Goal: Information Seeking & Learning: Learn about a topic

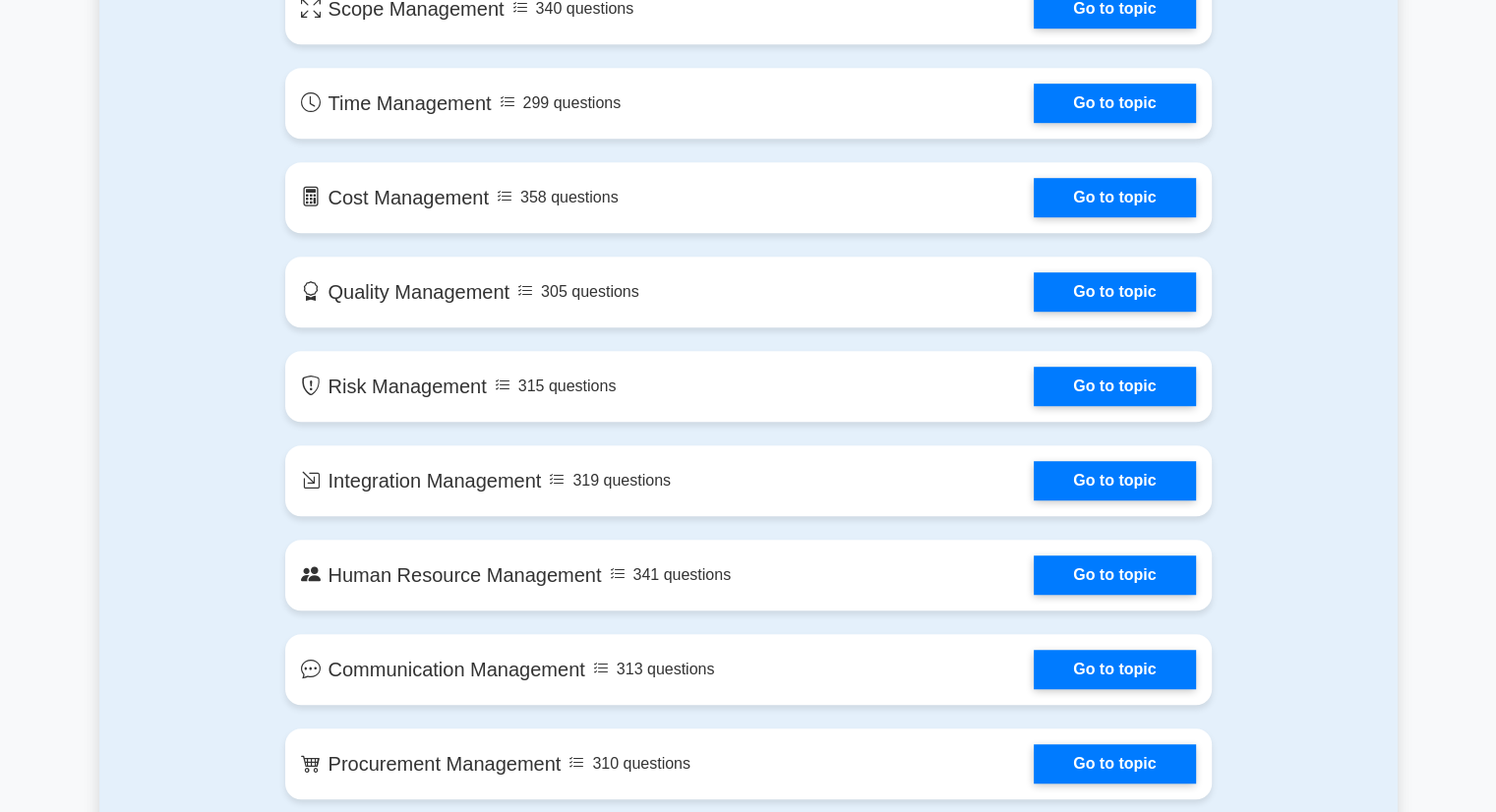
scroll to position [1191, 0]
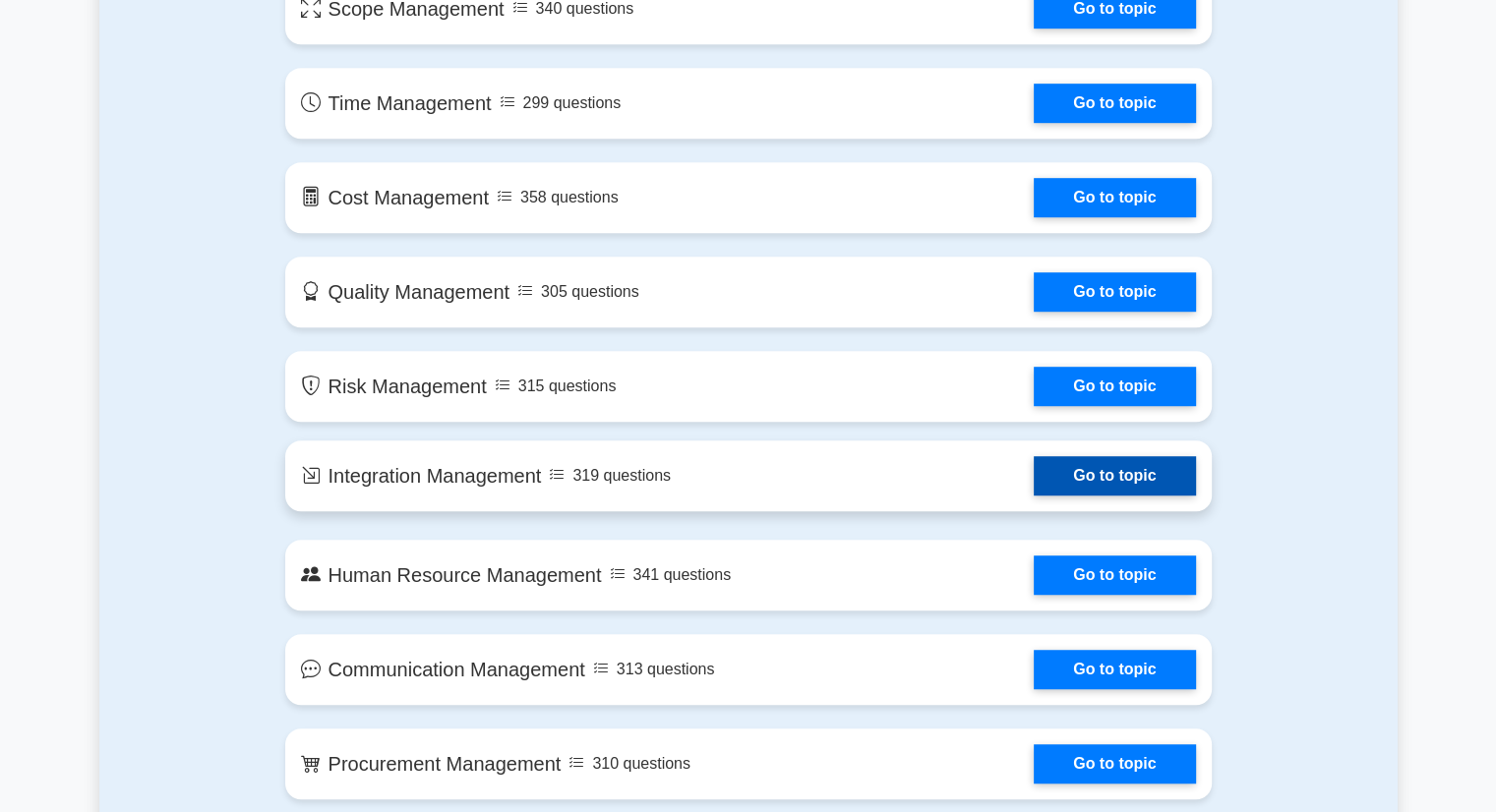
click at [1149, 488] on link "Go to topic" at bounding box center [1114, 476] width 162 height 40
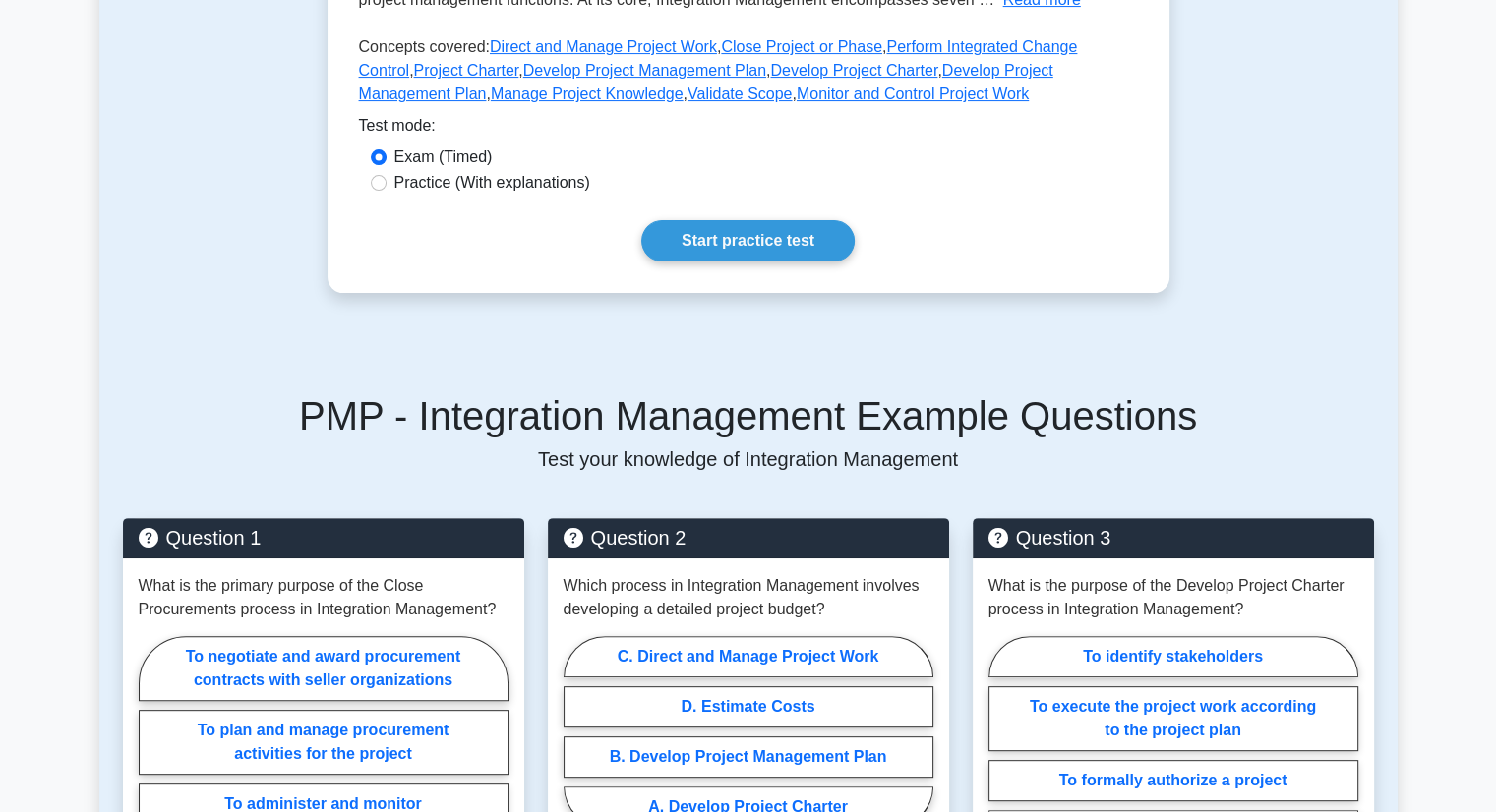
scroll to position [519, 0]
click at [444, 188] on label "Practice (With explanations)" at bounding box center [491, 181] width 195 height 24
click at [387, 188] on input "Practice (With explanations)" at bounding box center [379, 181] width 16 height 16
radio input "true"
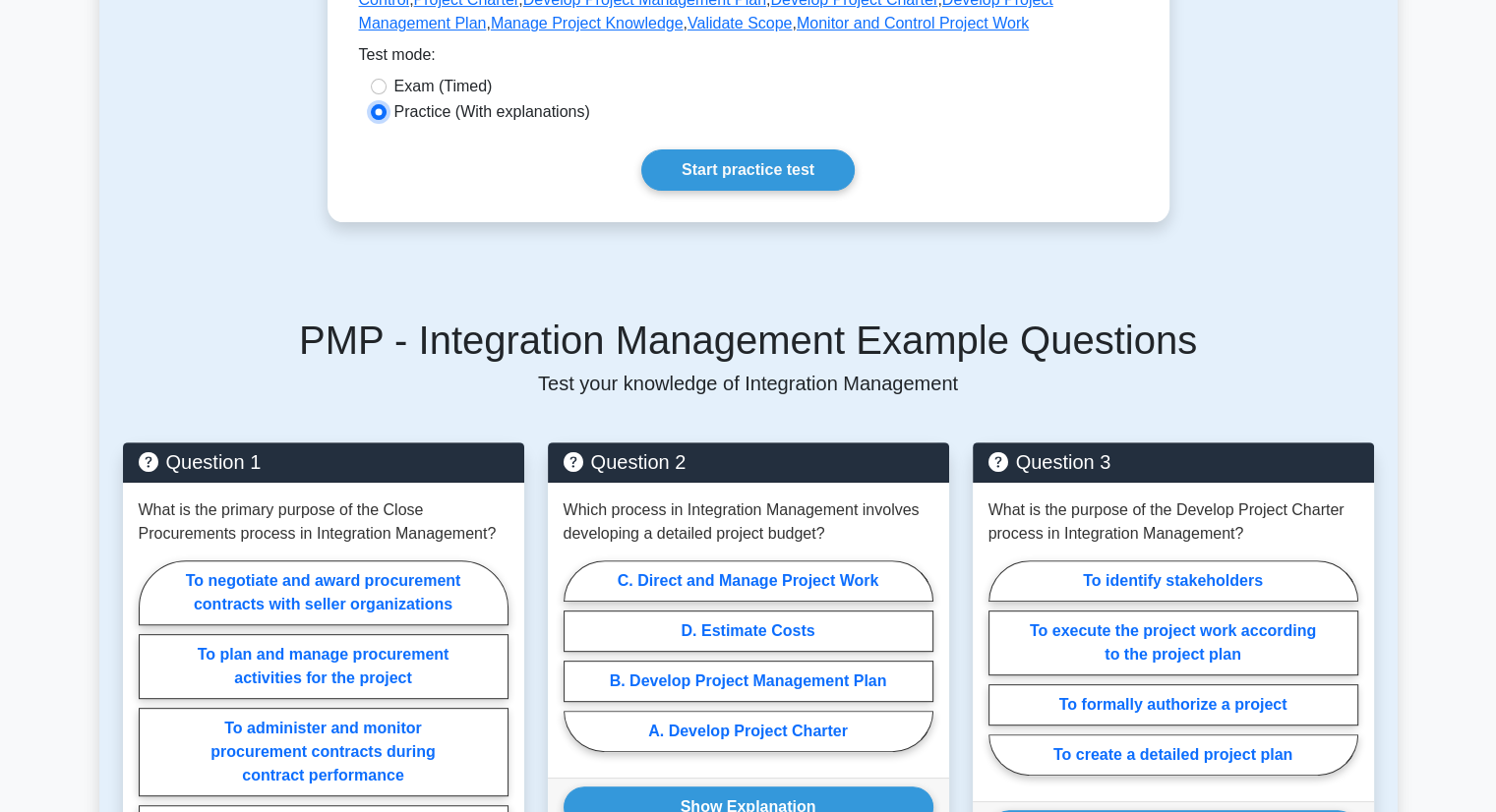
scroll to position [570, 0]
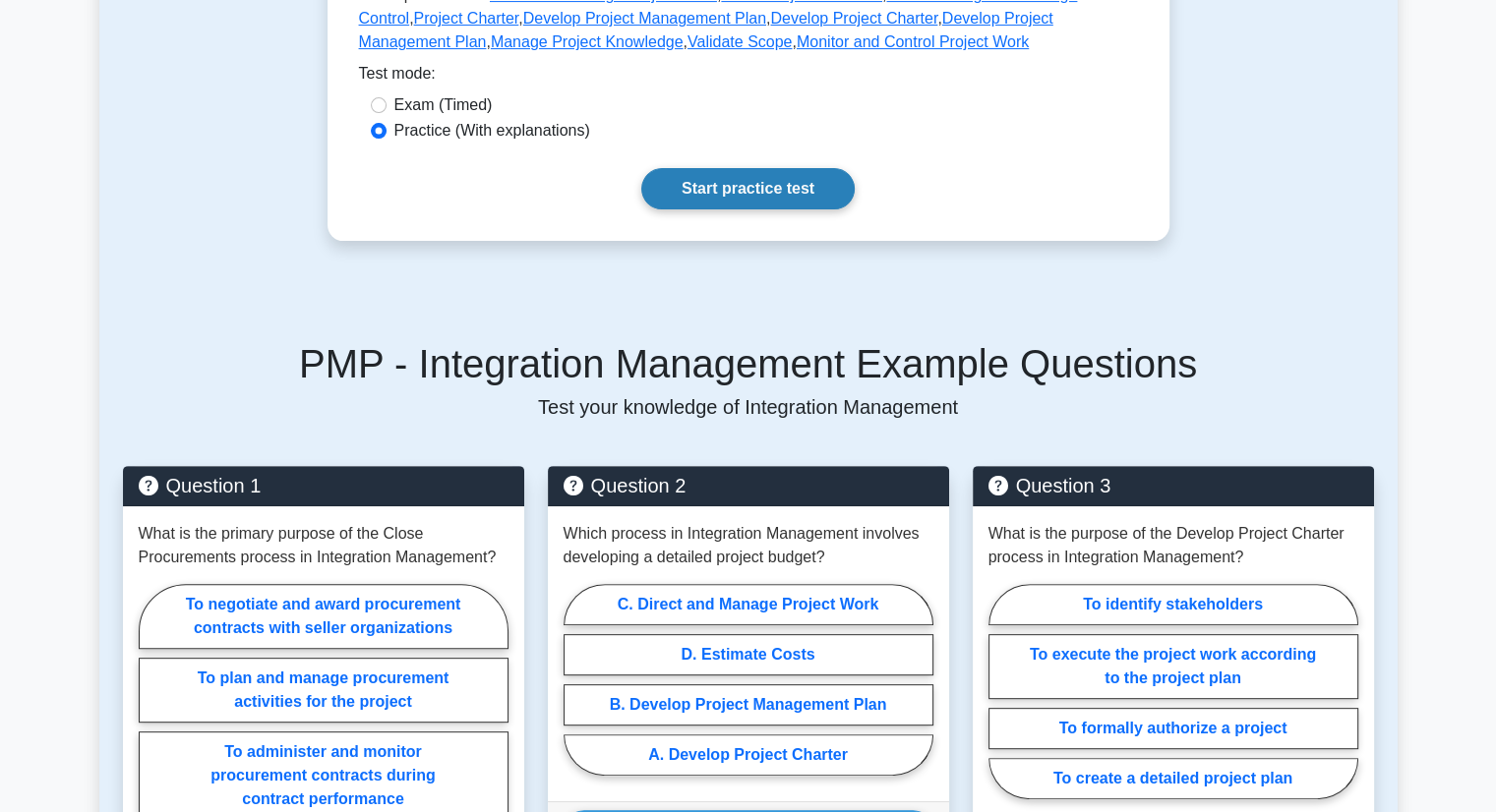
click at [774, 200] on link "Start practice test" at bounding box center [747, 188] width 213 height 42
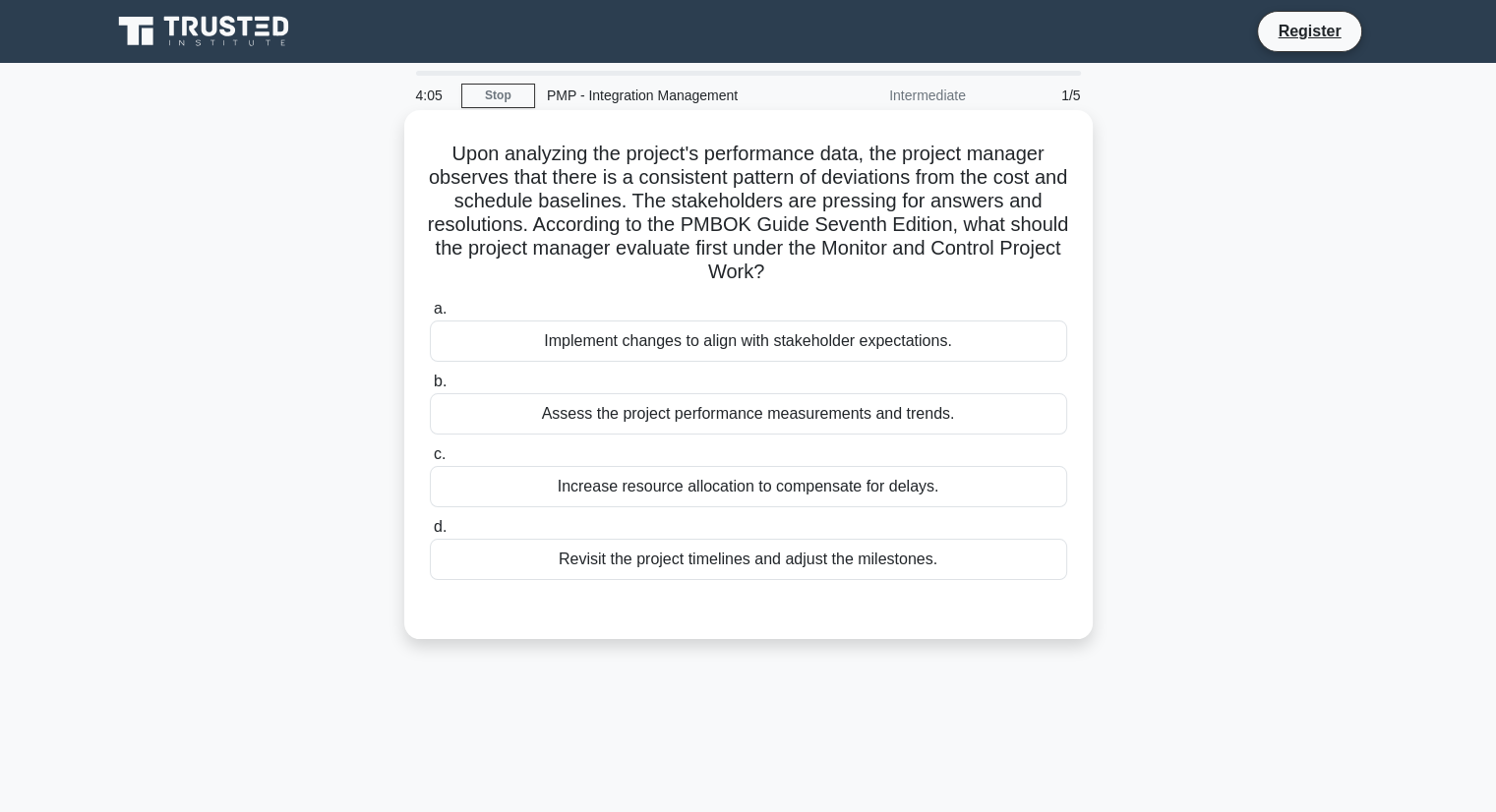
click at [844, 422] on div "Assess the project performance measurements and trends." at bounding box center [748, 413] width 637 height 42
click at [430, 389] on input "b. Assess the project performance measurements and trends." at bounding box center [430, 382] width 0 height 13
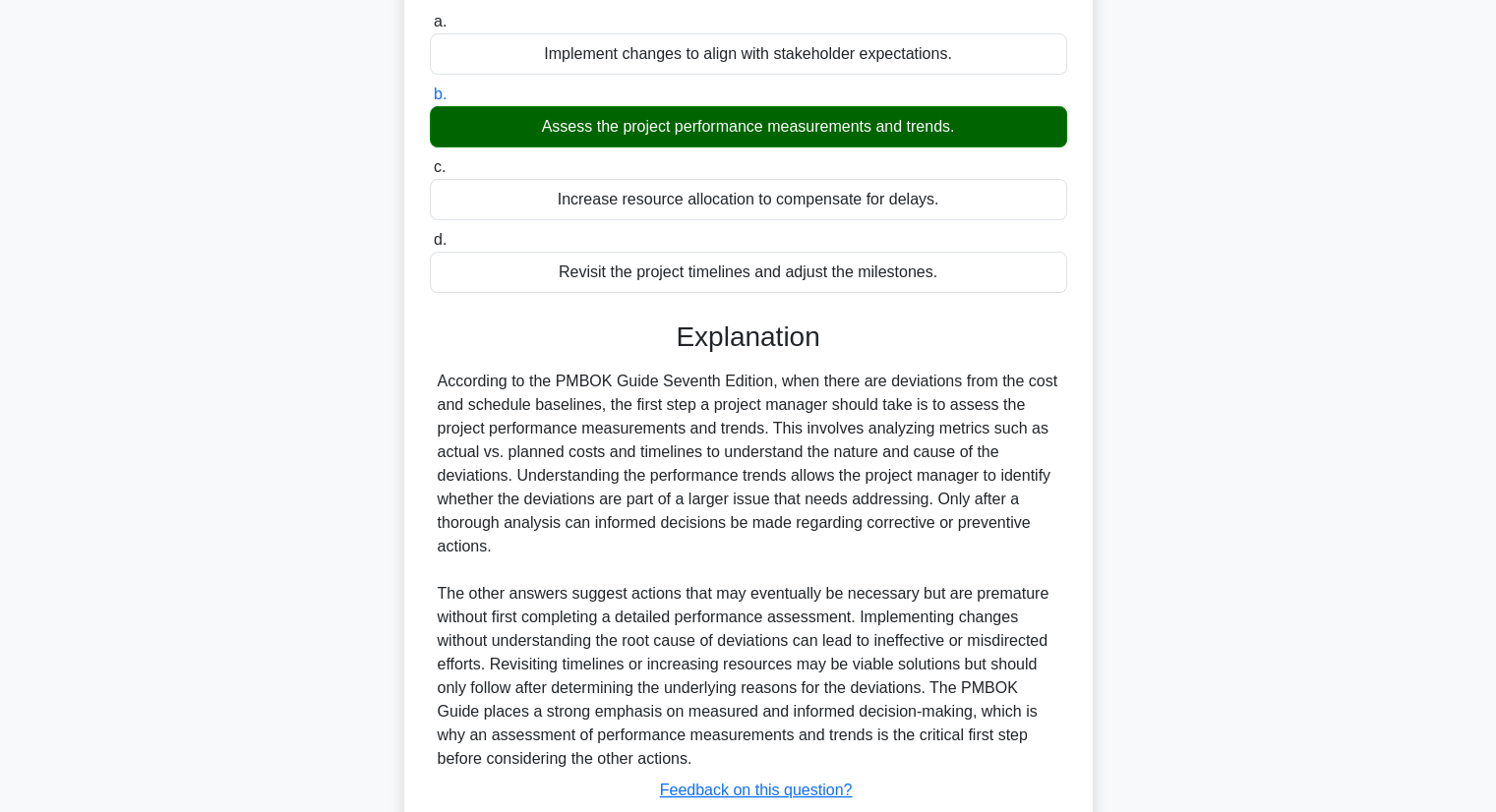
scroll to position [422, 0]
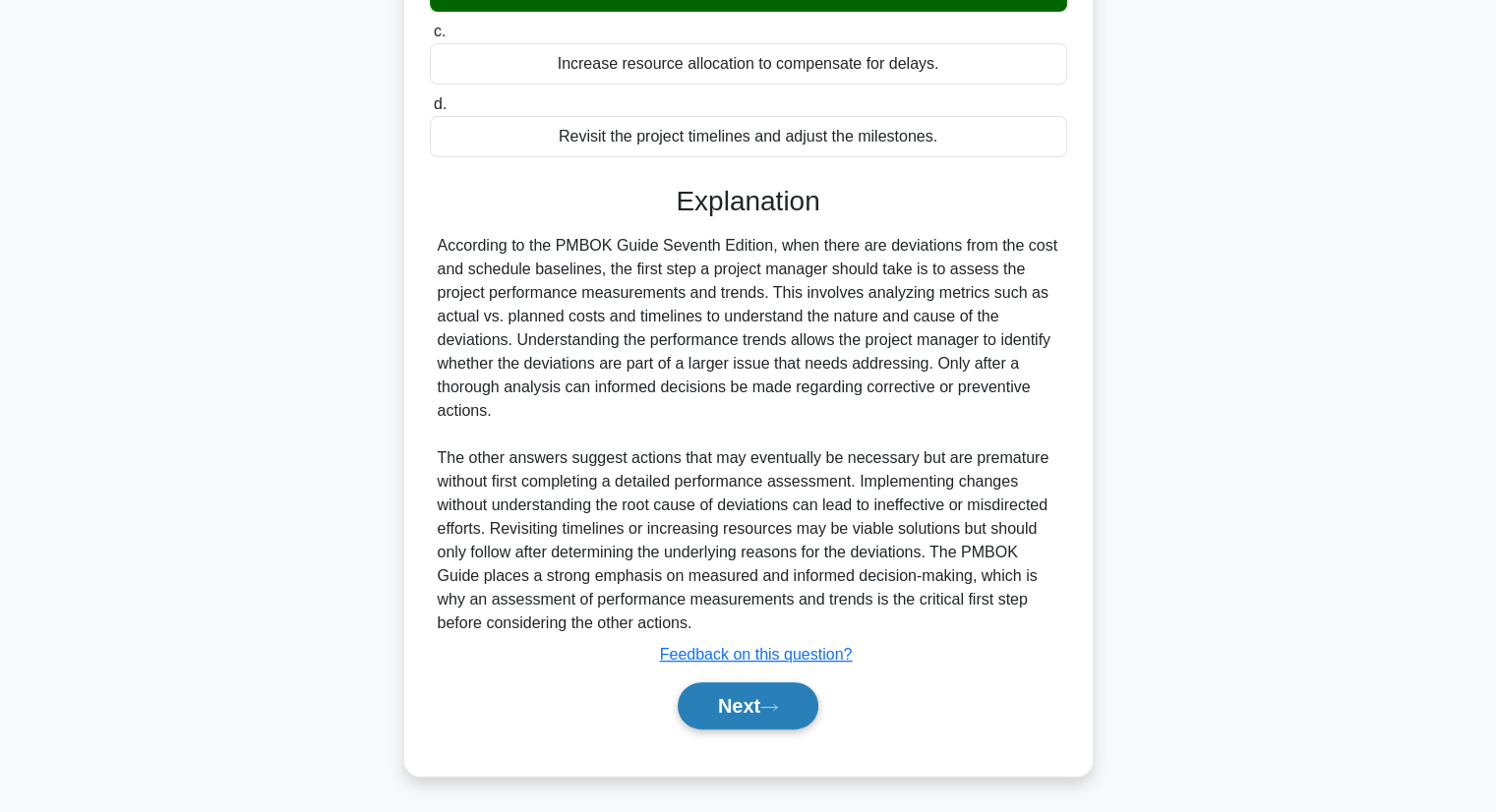
click at [791, 709] on button "Next" at bounding box center [748, 706] width 141 height 48
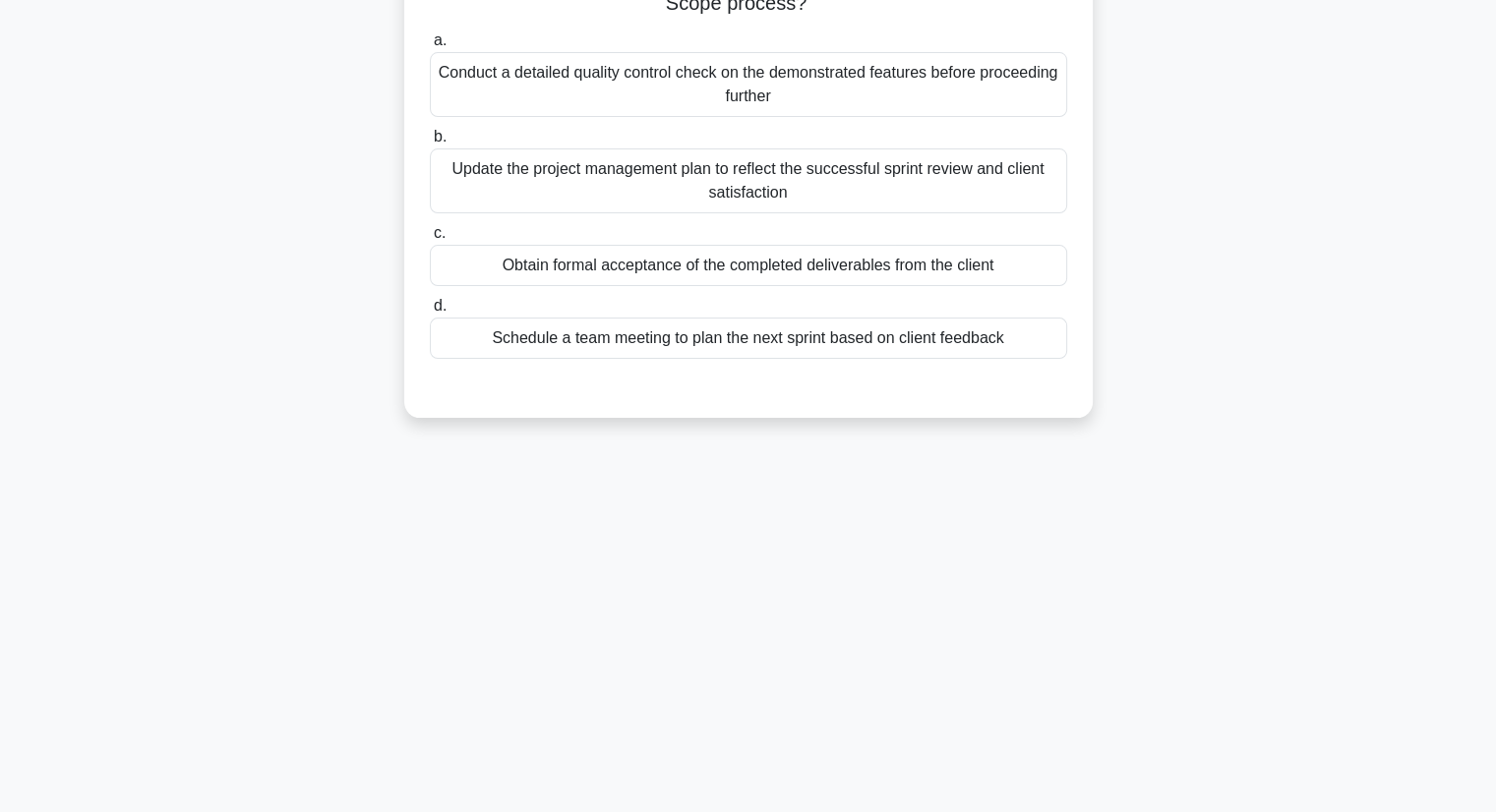
scroll to position [0, 0]
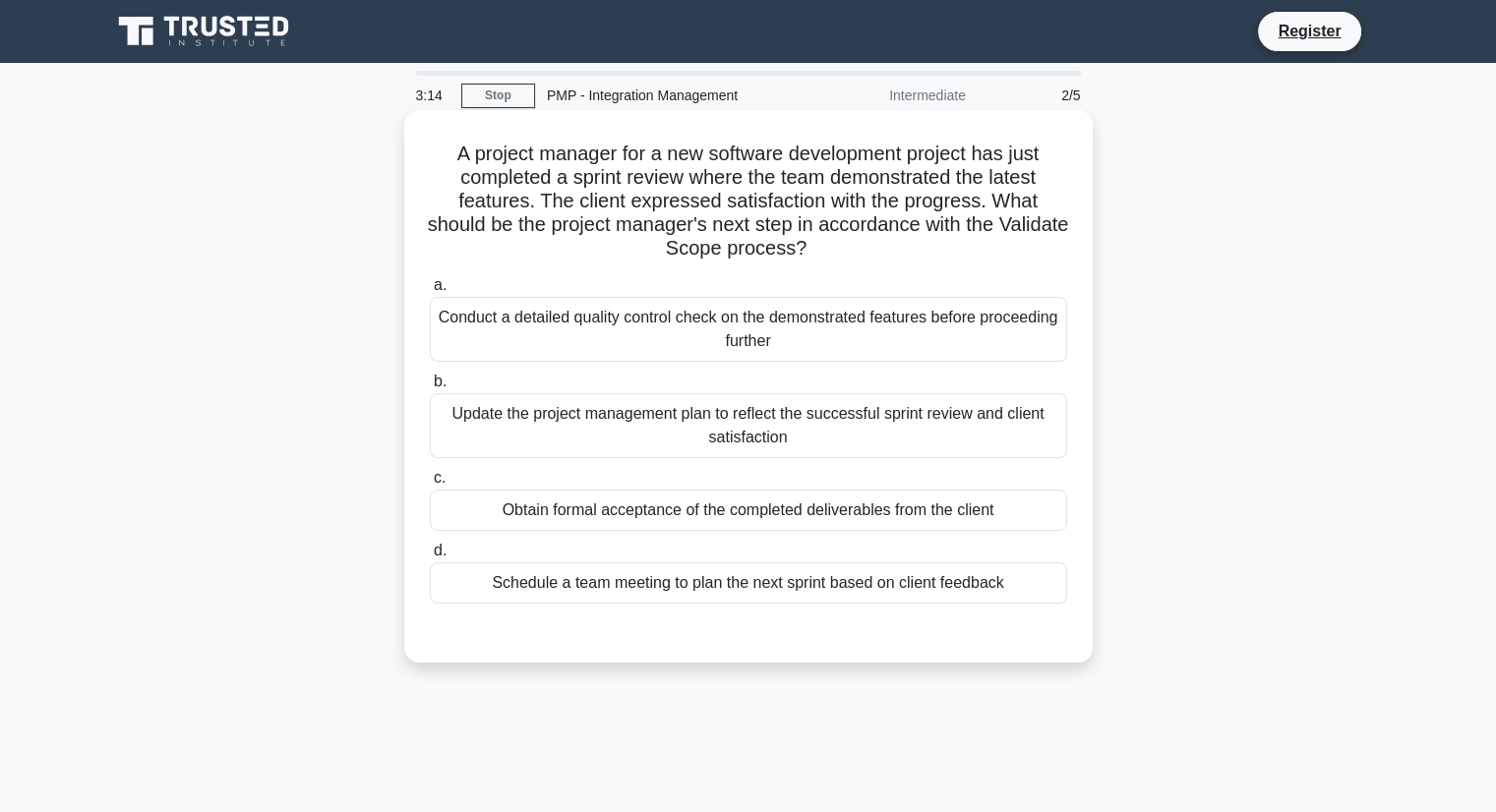
click at [778, 506] on div "Obtain formal acceptance of the completed deliverables from the client" at bounding box center [748, 511] width 637 height 42
click at [430, 485] on input "c. Obtain formal acceptance of the completed deliverables from the client" at bounding box center [430, 478] width 0 height 13
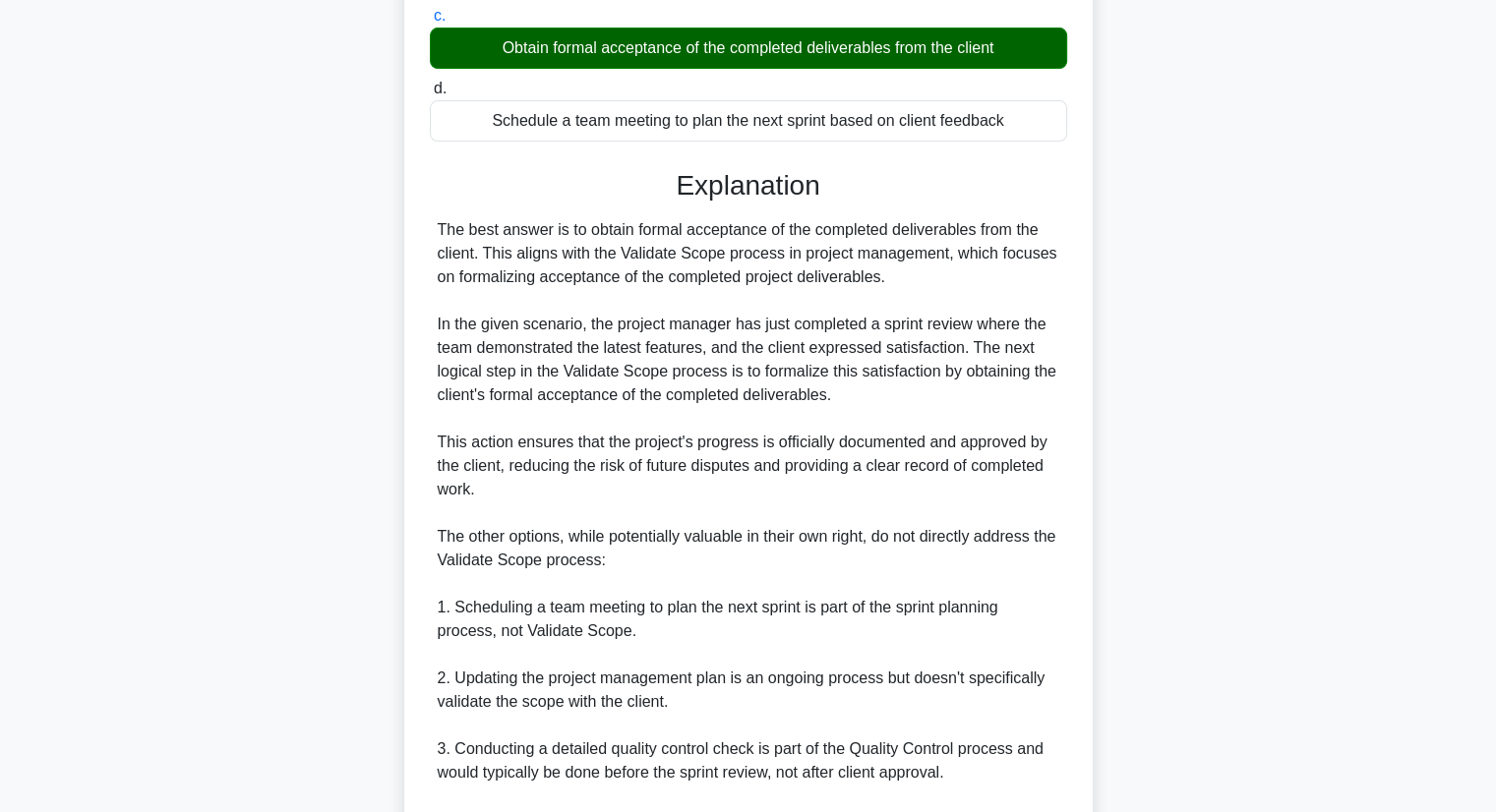
scroll to position [706, 0]
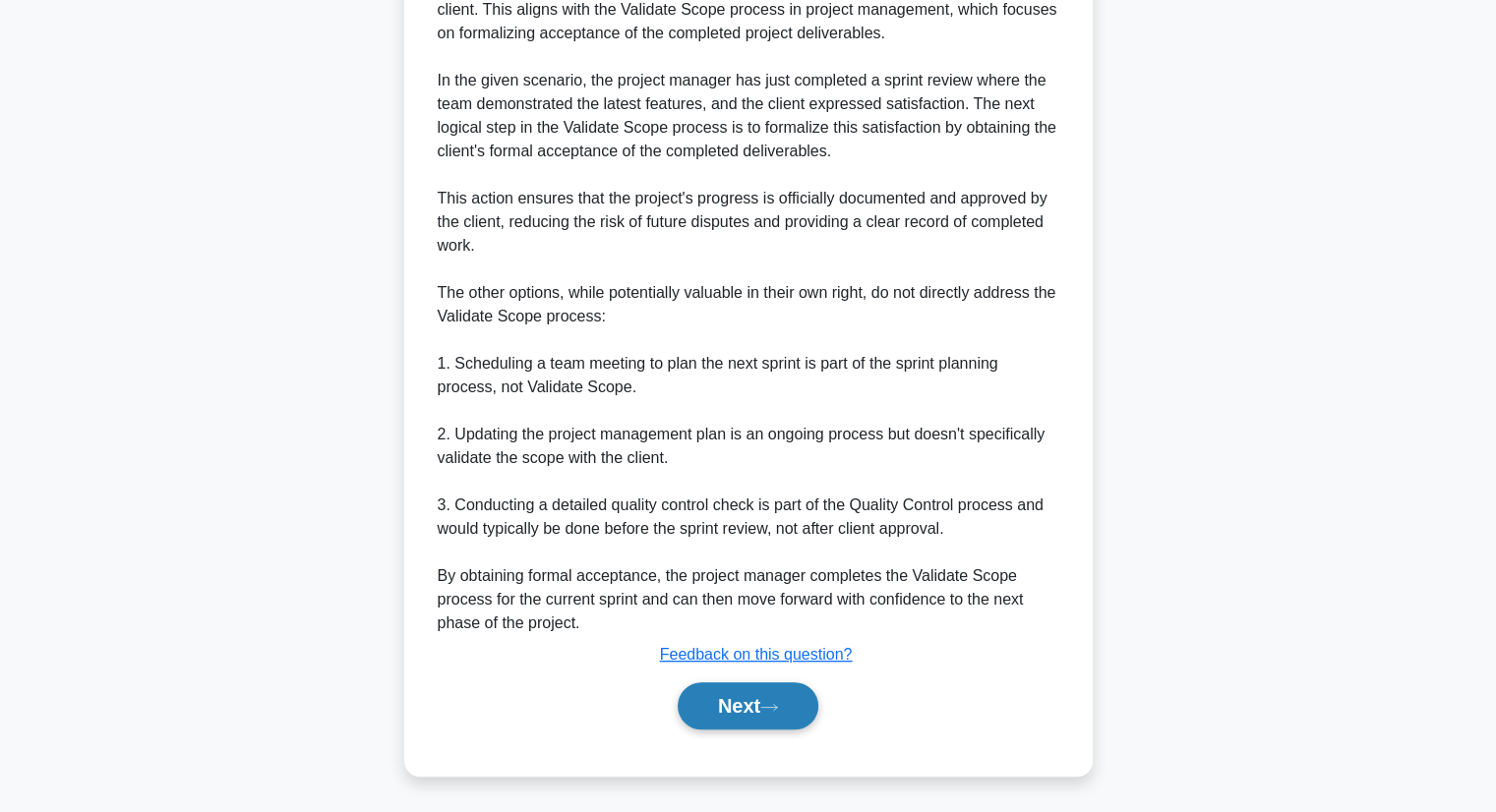
click at [756, 705] on button "Next" at bounding box center [748, 706] width 141 height 48
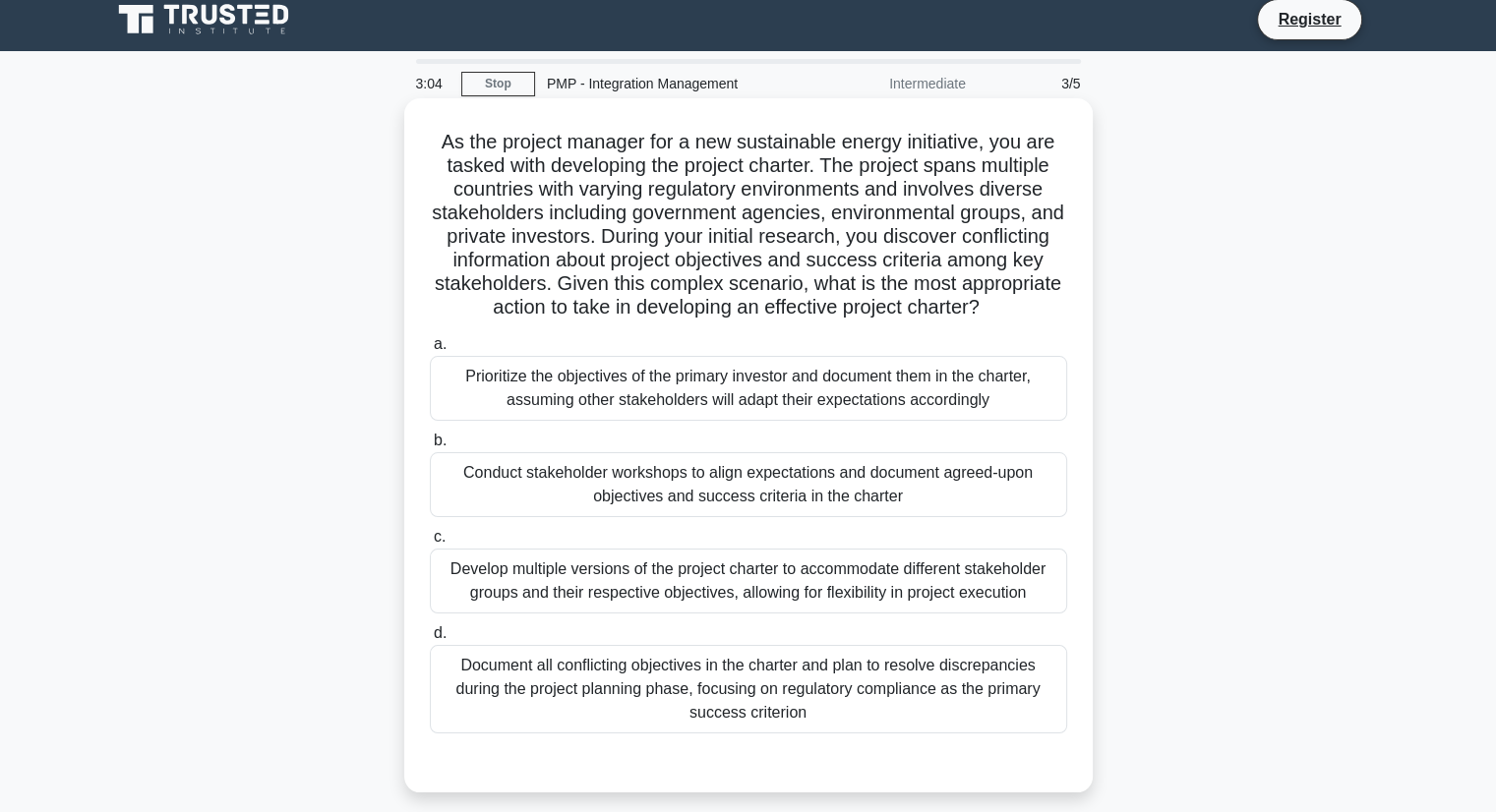
scroll to position [14, 0]
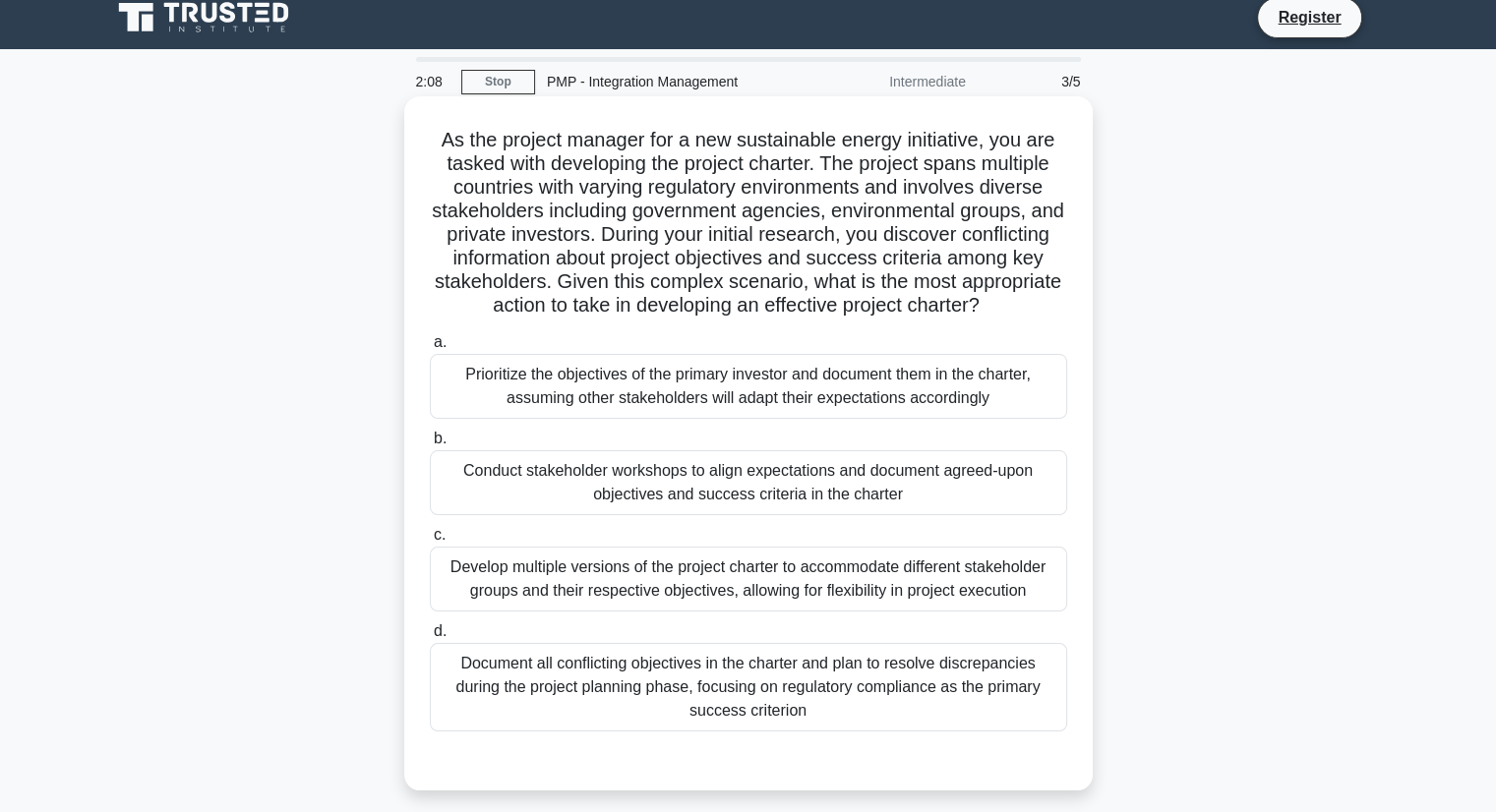
click at [554, 690] on div "Document all conflicting objectives in the charter and plan to resolve discrepa…" at bounding box center [748, 686] width 637 height 88
click at [430, 638] on input "d. Document all conflicting objectives in the charter and plan to resolve discr…" at bounding box center [430, 631] width 0 height 13
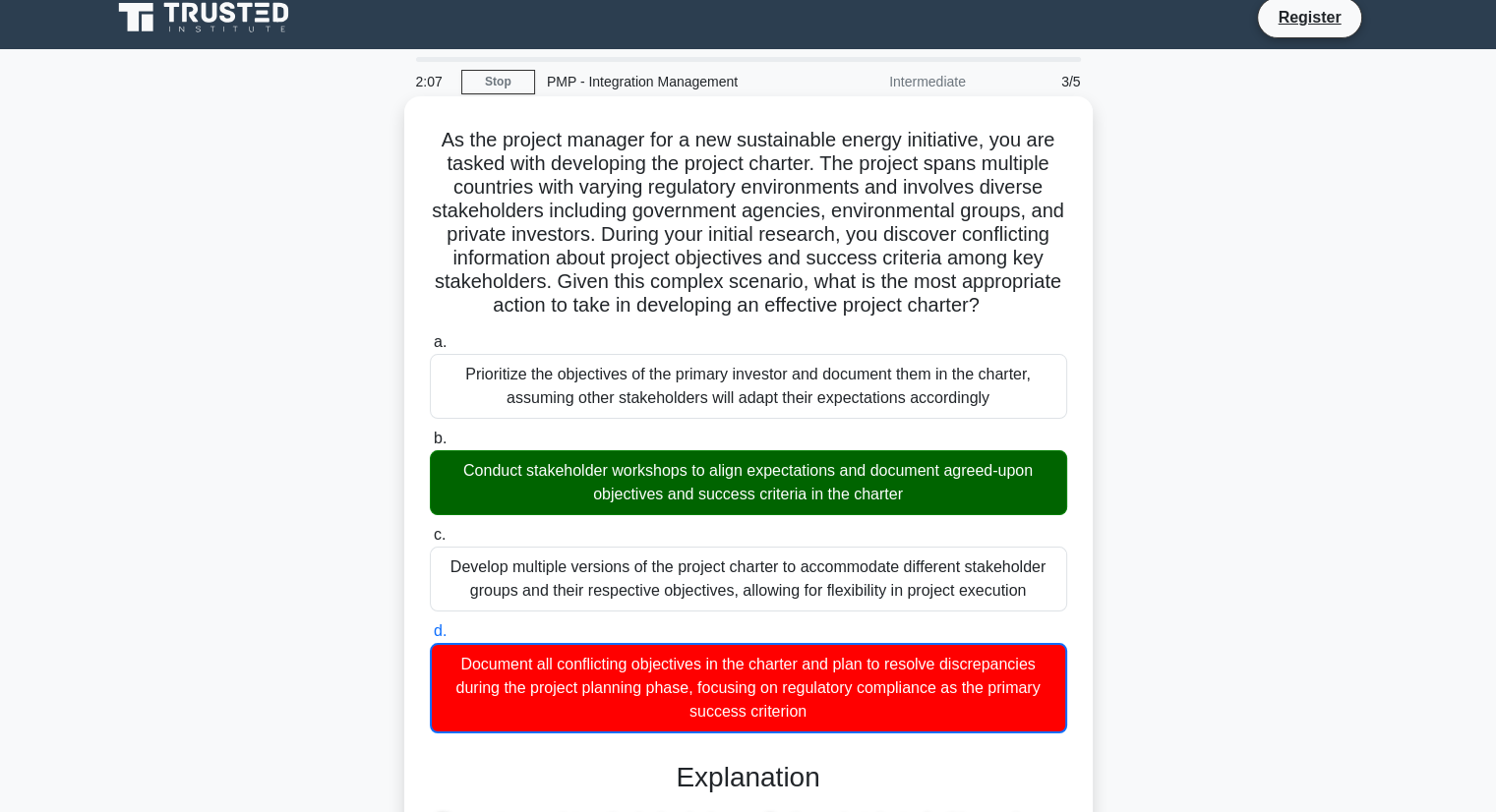
click at [554, 690] on div "Document all conflicting objectives in the charter and plan to resolve discrepa…" at bounding box center [748, 687] width 637 height 90
click at [430, 638] on input "d. Document all conflicting objectives in the charter and plan to resolve discr…" at bounding box center [430, 631] width 0 height 13
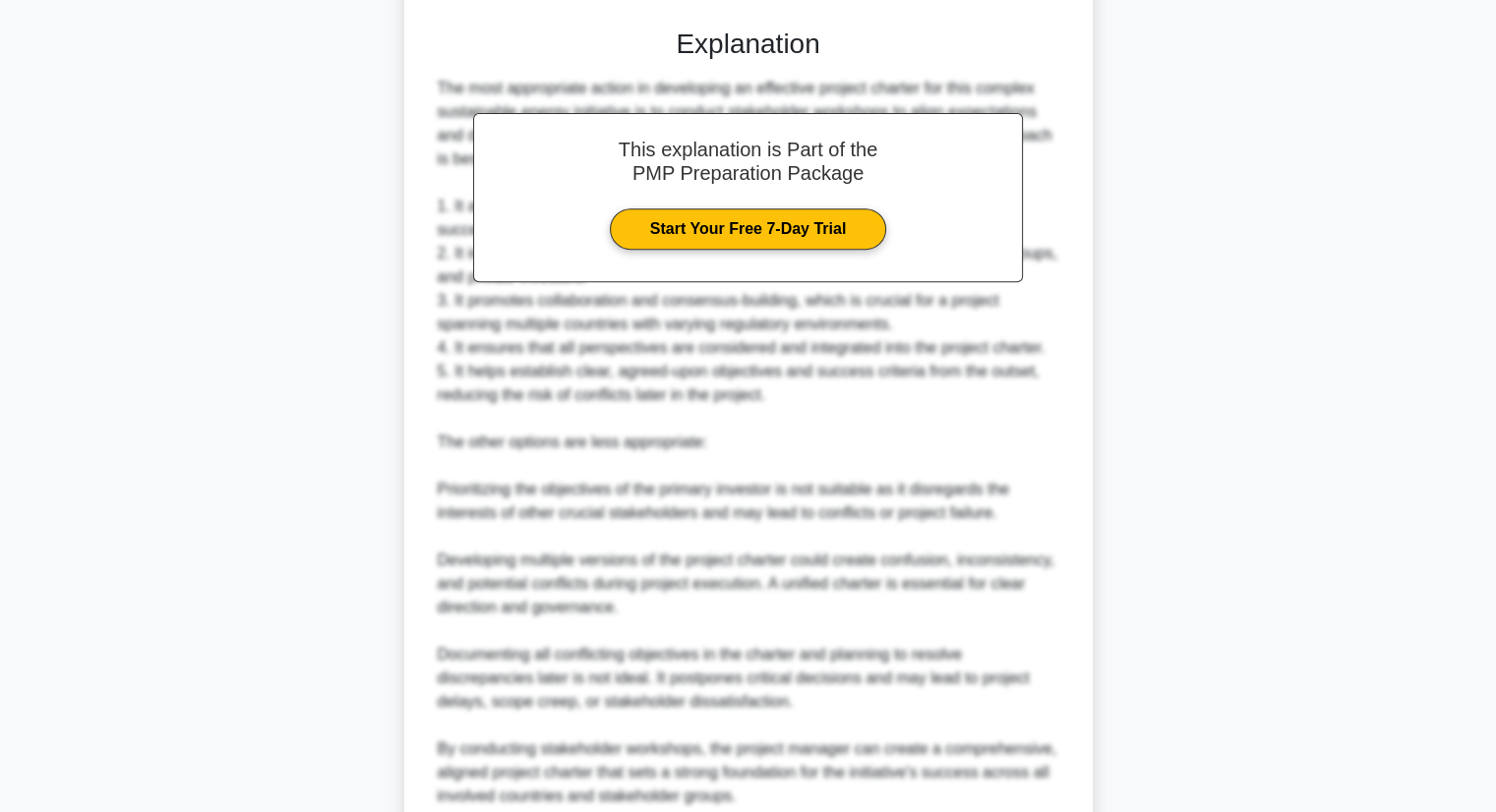
scroll to position [944, 0]
